Goal: Use online tool/utility: Utilize a website feature to perform a specific function

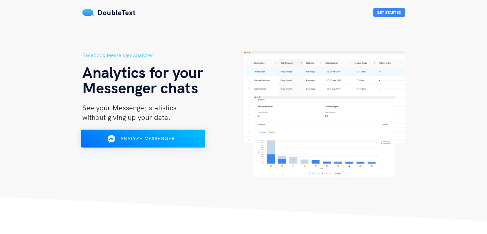
click at [167, 144] on button "Analyze Messenger" at bounding box center [143, 139] width 124 height 18
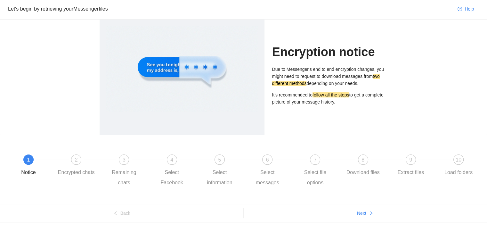
scroll to position [35, 0]
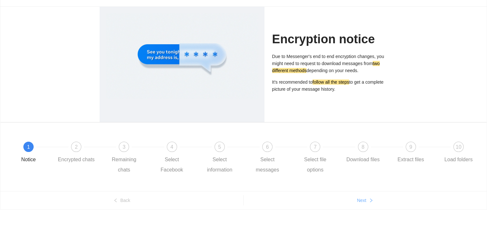
click at [375, 199] on button "Next" at bounding box center [365, 200] width 243 height 10
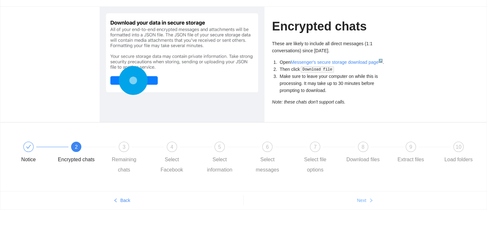
click at [368, 202] on button "Next" at bounding box center [365, 200] width 243 height 10
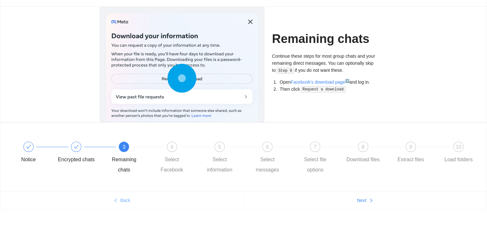
click at [125, 197] on span "Back" at bounding box center [125, 200] width 10 height 7
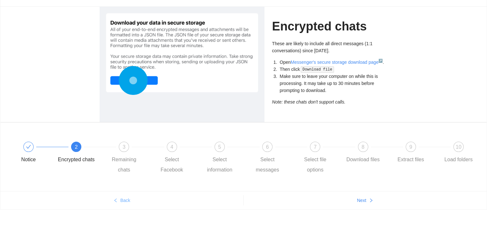
click at [121, 199] on span "Back" at bounding box center [125, 200] width 10 height 7
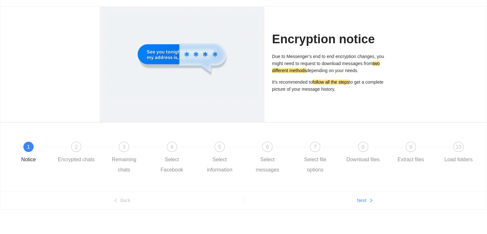
click at [374, 205] on ul "Back Next" at bounding box center [243, 200] width 486 height 18
click at [361, 201] on span "Next" at bounding box center [361, 200] width 9 height 7
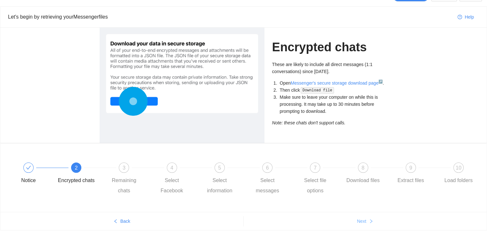
scroll to position [3, 0]
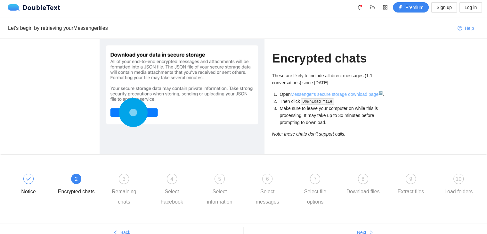
click at [305, 93] on link "Messenger's secure storage download page ↗" at bounding box center [337, 94] width 92 height 5
click at [122, 176] on div "3" at bounding box center [124, 179] width 10 height 10
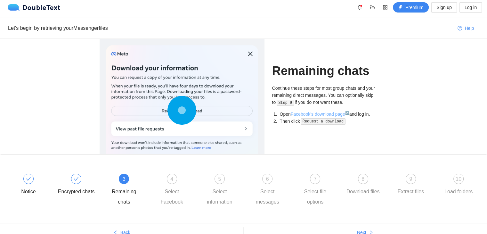
click at [325, 112] on link "Facebook's download page ↗" at bounding box center [320, 113] width 59 height 5
click at [173, 174] on div "4" at bounding box center [172, 179] width 10 height 10
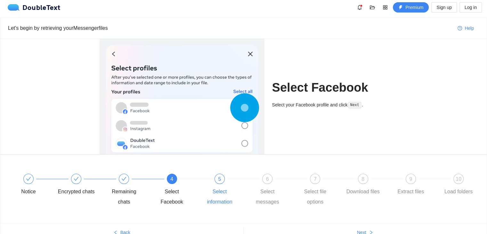
click at [212, 180] on div "5 Select information" at bounding box center [225, 190] width 48 height 33
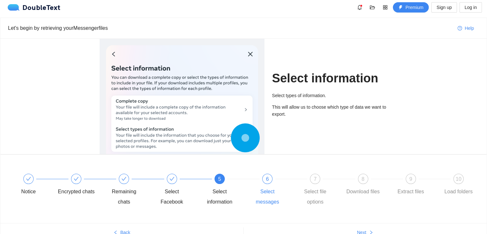
click at [275, 181] on div "6 Select messages" at bounding box center [273, 190] width 48 height 33
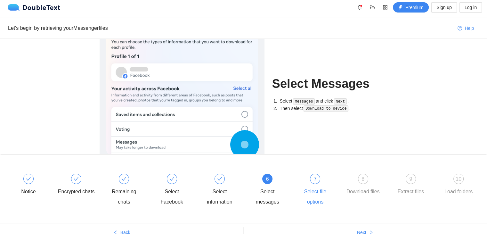
click at [314, 179] on span "7" at bounding box center [315, 178] width 3 height 5
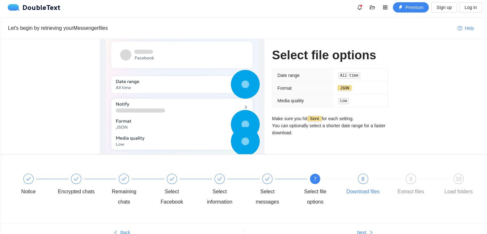
click at [359, 178] on div "8" at bounding box center [363, 179] width 10 height 10
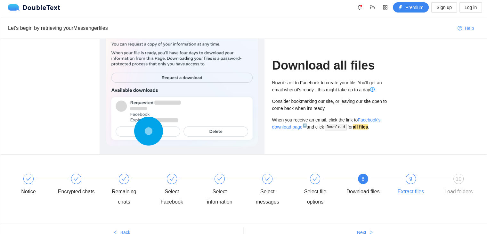
click at [414, 174] on div "9" at bounding box center [411, 179] width 10 height 10
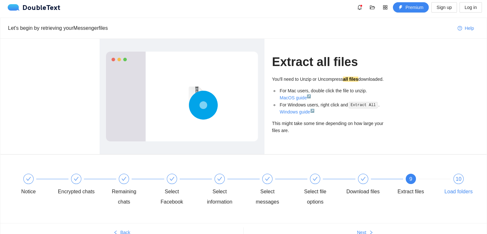
click at [457, 182] on div "10" at bounding box center [458, 179] width 10 height 10
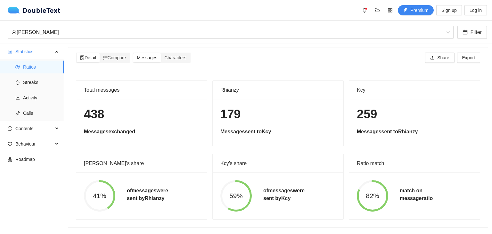
scroll to position [0, 0]
drag, startPoint x: 85, startPoint y: 118, endPoint x: 112, endPoint y: 119, distance: 27.2
click at [112, 119] on h1 "438" at bounding box center [141, 114] width 115 height 15
click at [328, 126] on div "179 Messages sent to Kcy" at bounding box center [278, 123] width 131 height 47
click at [173, 61] on div "Characters" at bounding box center [175, 58] width 29 height 9
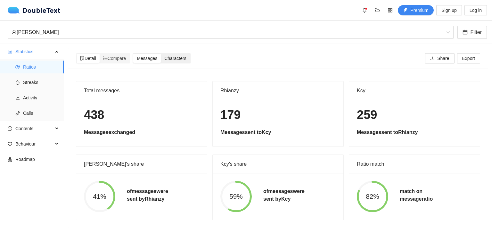
click at [161, 54] on input "Characters" at bounding box center [161, 54] width 0 height 0
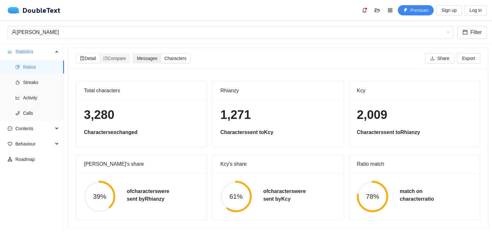
click at [153, 58] on span "Messages" at bounding box center [147, 58] width 20 height 5
click at [133, 54] on input "Messages" at bounding box center [133, 54] width 0 height 0
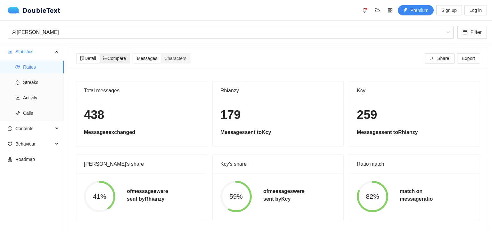
click at [111, 59] on span "Compare" at bounding box center [114, 58] width 23 height 5
click at [100, 54] on input "Compare" at bounding box center [100, 54] width 0 height 0
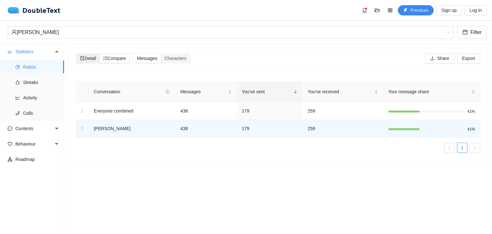
click at [92, 61] on div "Detail" at bounding box center [88, 58] width 23 height 9
click at [77, 54] on input "Detail" at bounding box center [77, 54] width 0 height 0
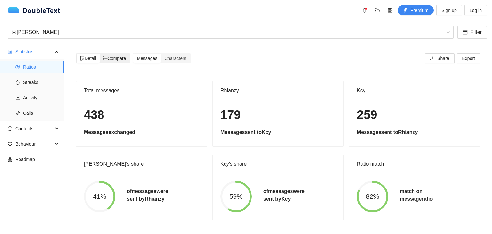
click at [118, 59] on span "Compare" at bounding box center [114, 58] width 23 height 5
click at [100, 54] on input "Compare" at bounding box center [100, 54] width 0 height 0
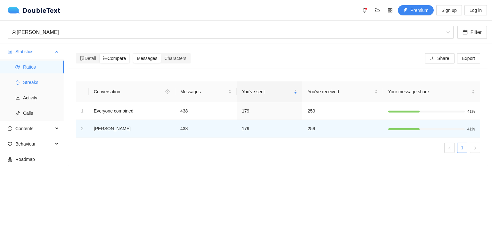
click at [25, 84] on span "Streaks" at bounding box center [41, 82] width 36 height 13
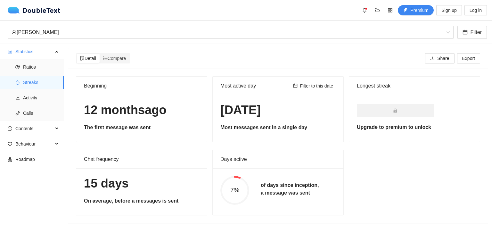
scroll to position [0, 0]
drag, startPoint x: 85, startPoint y: 184, endPoint x: 126, endPoint y: 185, distance: 40.7
click at [126, 185] on h1 "15 days" at bounding box center [141, 183] width 115 height 15
click at [137, 182] on h1 "15 days" at bounding box center [141, 183] width 115 height 15
click at [35, 100] on span "Activity" at bounding box center [41, 97] width 36 height 13
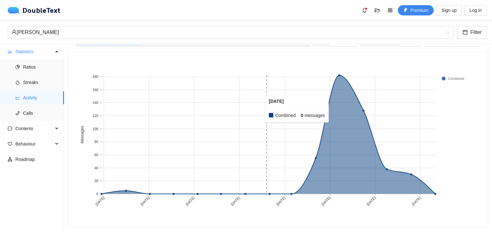
scroll to position [39, 0]
click at [40, 131] on span "Contents" at bounding box center [34, 128] width 38 height 13
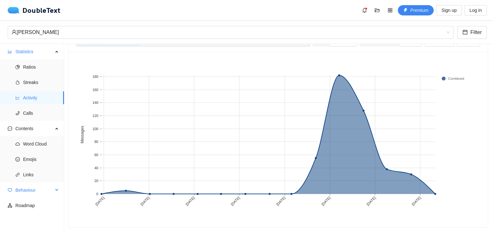
click at [44, 191] on span "Behaviour" at bounding box center [34, 189] width 38 height 13
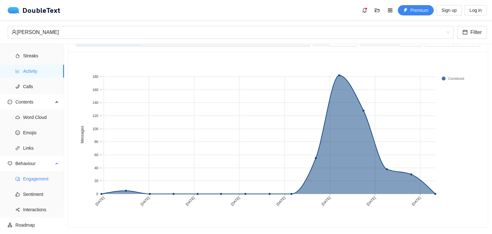
click at [38, 179] on span "Engagement" at bounding box center [41, 178] width 36 height 13
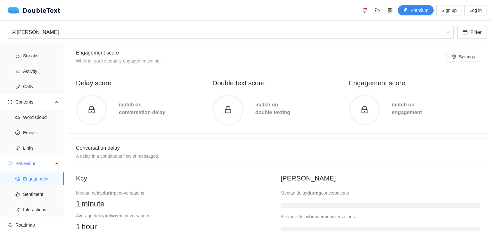
click at [93, 108] on icon "lock" at bounding box center [92, 110] width 8 height 8
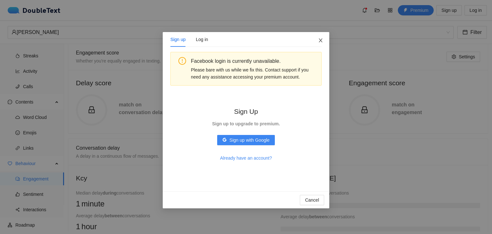
click at [320, 39] on icon "close" at bounding box center [320, 40] width 5 height 5
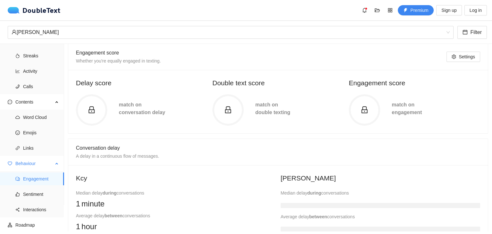
click at [54, 163] on div "Behaviour" at bounding box center [32, 163] width 64 height 13
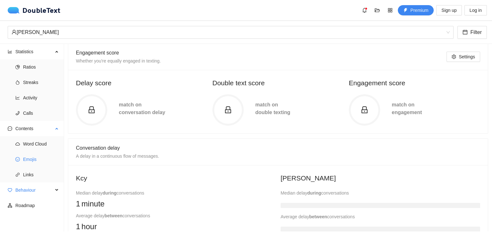
click at [38, 160] on span "Emojis" at bounding box center [41, 159] width 36 height 13
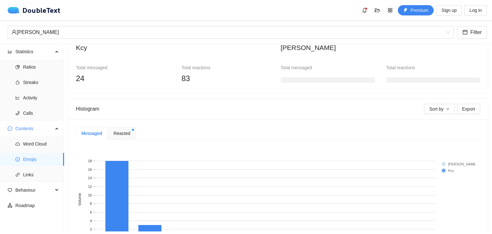
scroll to position [126, 0]
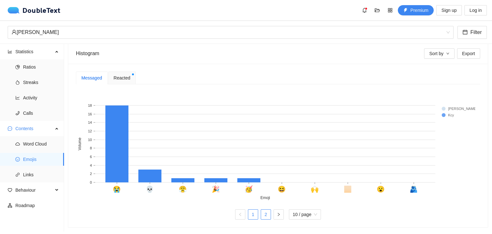
click at [263, 210] on link "2" at bounding box center [266, 214] width 10 height 10
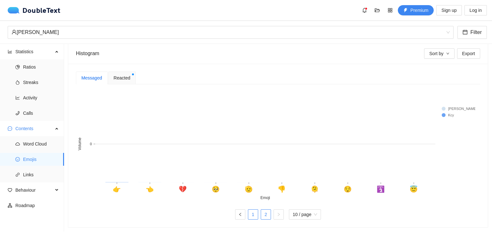
click at [250, 212] on link "1" at bounding box center [253, 214] width 10 height 10
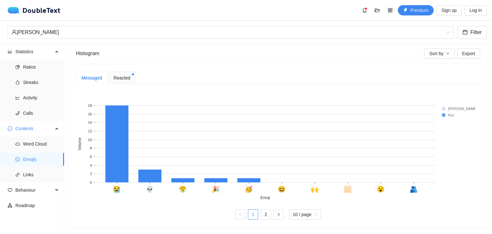
click at [124, 75] on span "Reacted" at bounding box center [122, 77] width 17 height 7
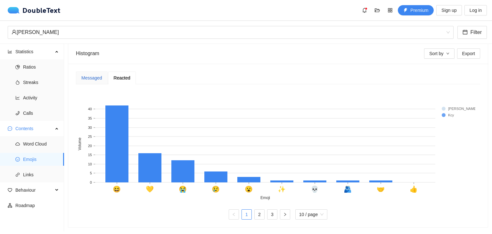
click at [94, 74] on div "Messaged" at bounding box center [91, 77] width 21 height 7
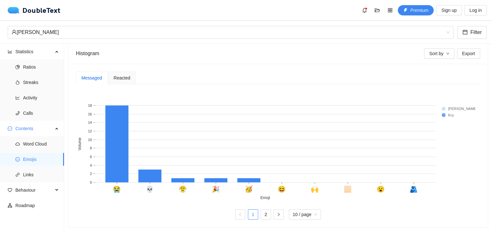
click at [117, 76] on span "Reacted" at bounding box center [122, 78] width 17 height 4
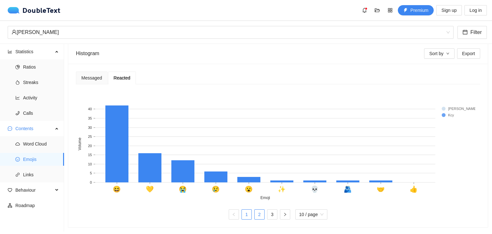
click at [257, 210] on link "2" at bounding box center [260, 214] width 10 height 10
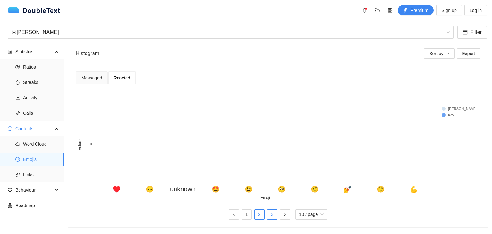
click at [272, 209] on link "3" at bounding box center [272, 214] width 10 height 10
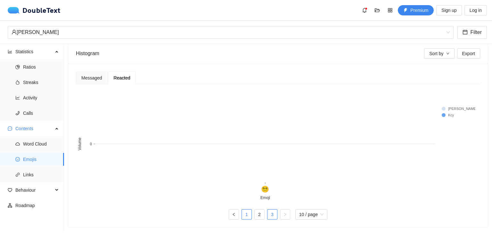
click at [246, 209] on link "1" at bounding box center [247, 214] width 10 height 10
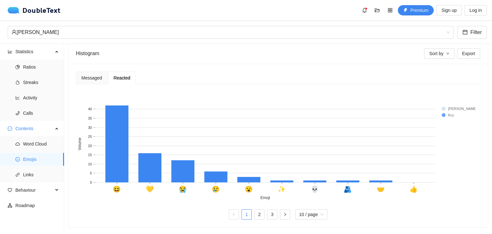
click at [443, 105] on rect at bounding box center [455, 108] width 26 height 6
click at [444, 105] on rect at bounding box center [455, 108] width 26 height 6
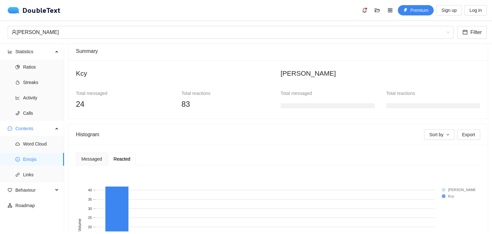
scroll to position [30, 0]
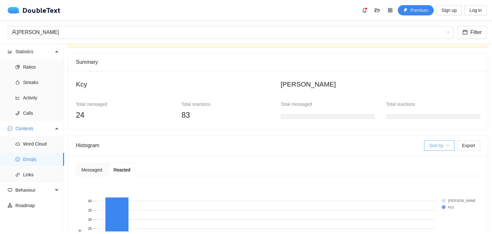
click at [436, 142] on span "Sort by" at bounding box center [436, 145] width 14 height 7
click at [439, 145] on button "Sort by" at bounding box center [439, 145] width 30 height 10
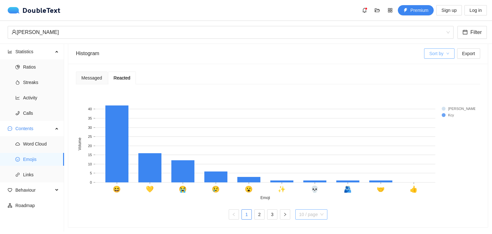
click at [318, 212] on span "10 / page" at bounding box center [311, 214] width 24 height 10
click at [311, 199] on div "20 / page" at bounding box center [311, 201] width 25 height 7
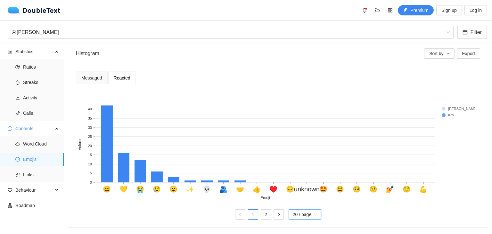
click at [106, 187] on text "😆" at bounding box center [107, 189] width 8 height 8
click at [99, 74] on div "Messaged" at bounding box center [91, 77] width 21 height 7
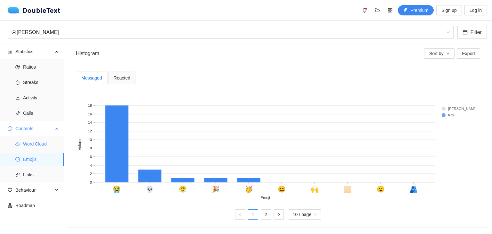
click at [37, 145] on span "Word Cloud" at bounding box center [41, 143] width 36 height 13
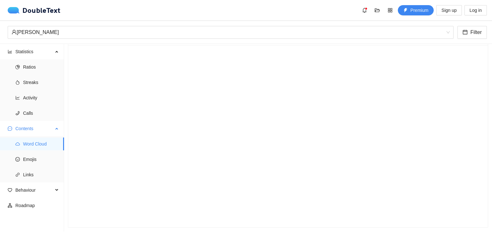
scroll to position [28, 0]
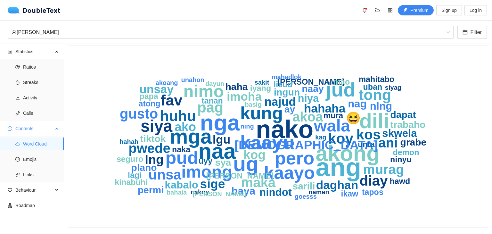
click at [49, 131] on span "Contents" at bounding box center [34, 128] width 38 height 13
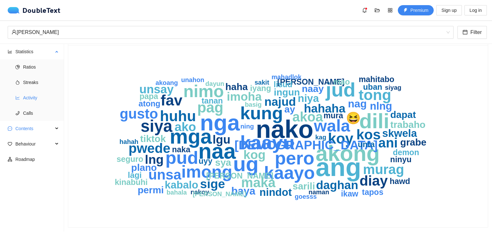
click at [43, 98] on span "Activity" at bounding box center [41, 97] width 36 height 13
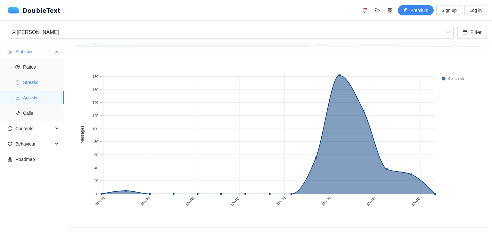
click at [40, 83] on span "Streaks" at bounding box center [41, 82] width 36 height 13
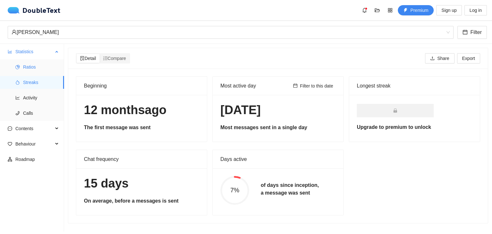
click at [44, 69] on span "Ratios" at bounding box center [41, 67] width 36 height 13
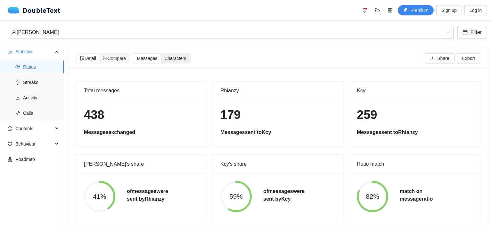
click at [174, 58] on span "Characters" at bounding box center [175, 58] width 22 height 5
click at [161, 54] on input "Characters" at bounding box center [161, 54] width 0 height 0
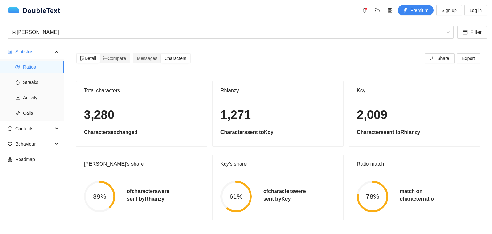
scroll to position [5, 0]
click at [150, 55] on span "Messages" at bounding box center [147, 57] width 20 height 5
click at [133, 53] on input "Messages" at bounding box center [133, 53] width 0 height 0
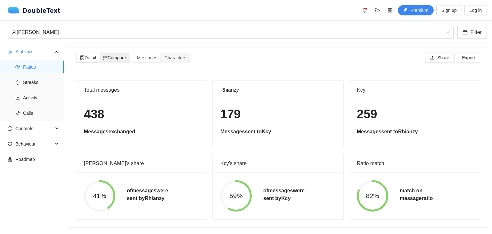
click at [124, 55] on span "Compare" at bounding box center [114, 57] width 23 height 5
click at [100, 53] on input "Compare" at bounding box center [100, 53] width 0 height 0
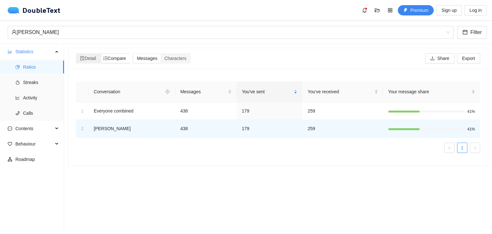
scroll to position [0, 0]
click at [86, 58] on span "Detail" at bounding box center [88, 58] width 16 height 5
click at [77, 54] on input "Detail" at bounding box center [77, 54] width 0 height 0
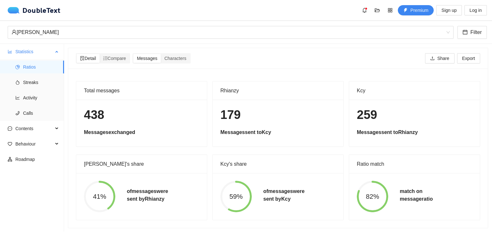
click at [43, 49] on span "Statistics" at bounding box center [34, 51] width 38 height 13
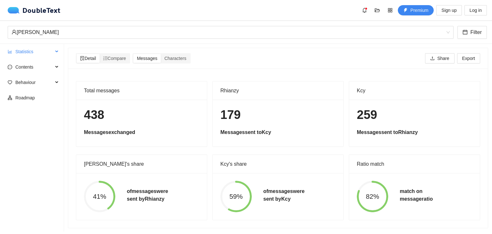
click at [56, 52] on icon at bounding box center [57, 52] width 3 height 0
